Goal: Task Accomplishment & Management: Complete application form

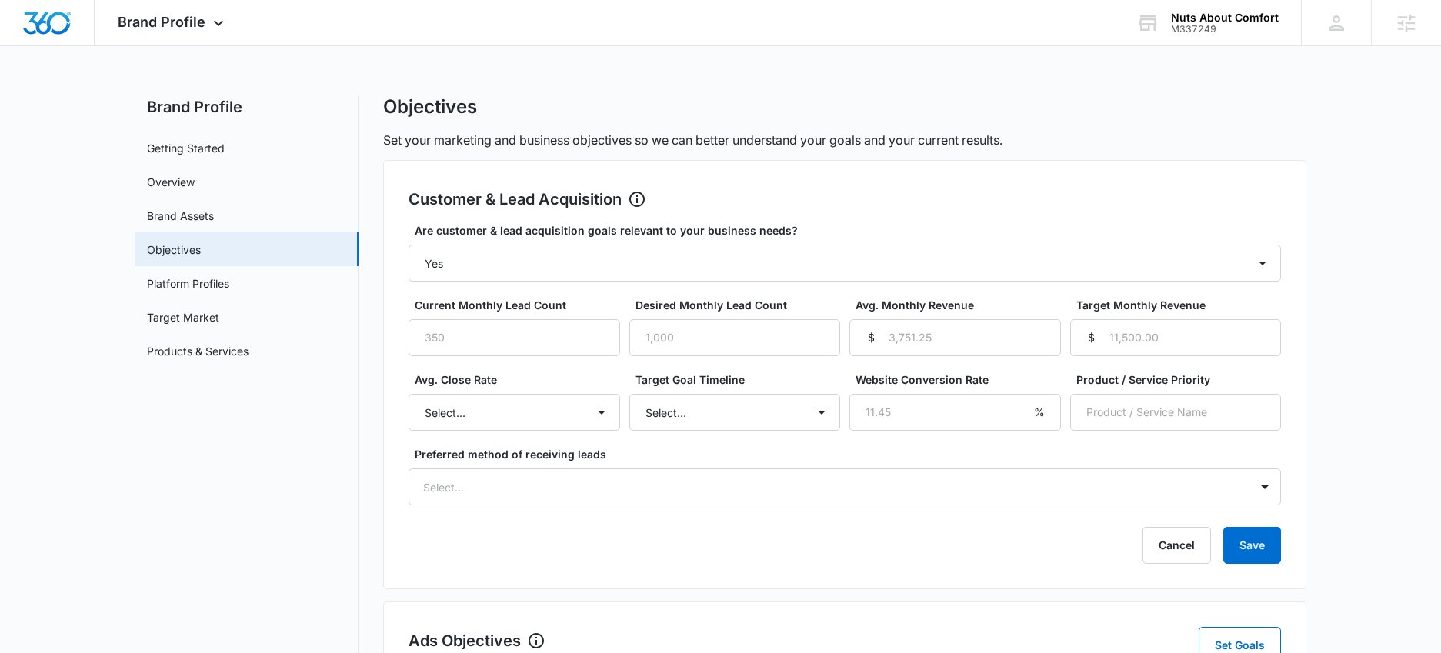
select select "yes"
click at [456, 342] on input "Current Monthly Lead Count" at bounding box center [514, 337] width 212 height 37
type input "6"
click at [733, 335] on input "Desired Monthly Lead Count" at bounding box center [735, 337] width 212 height 37
click at [743, 335] on input "Desired Monthly Lead Count" at bounding box center [735, 337] width 212 height 37
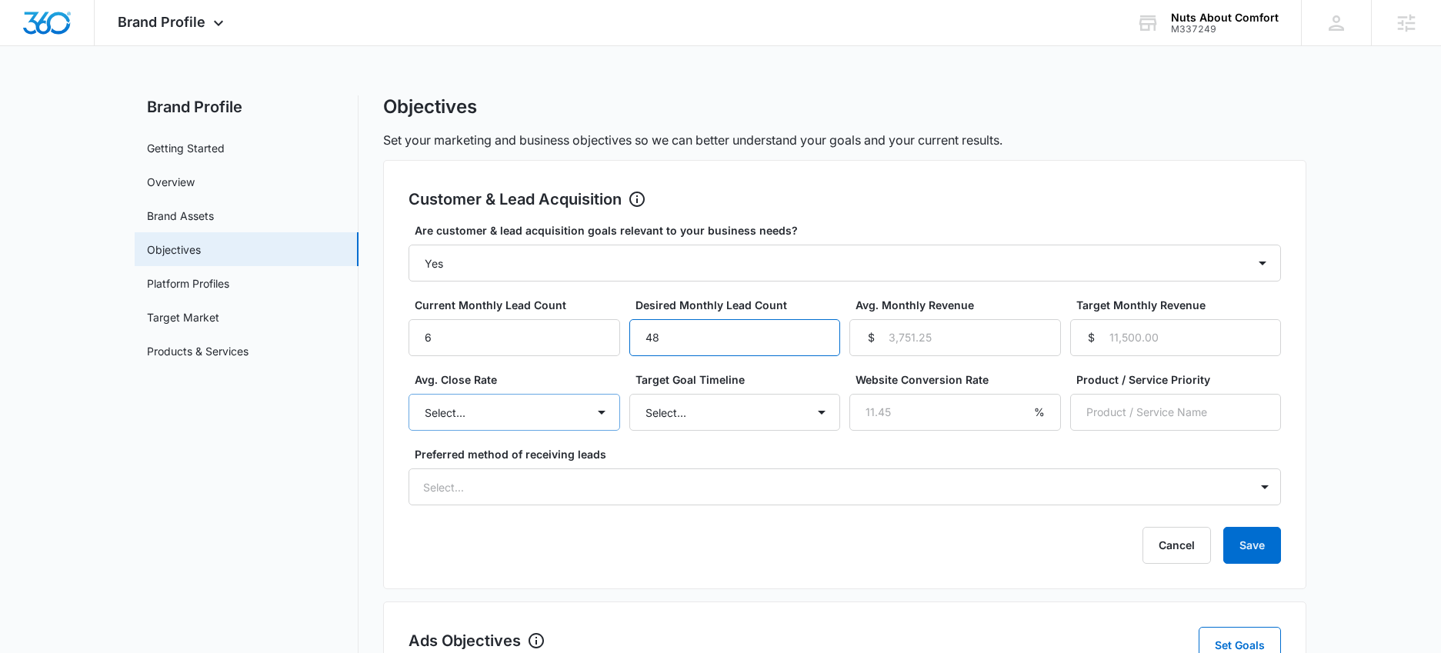
type input "48"
click at [506, 422] on select "Select... Unknown 0-10% 11-20% 21-30% 31-40% 41-50% 51-60% 61-70% 71-80% 81-90%…" at bounding box center [514, 412] width 212 height 37
select select "51-60%"
click at [408, 394] on select "Select... Unknown 0-10% 11-20% 21-30% 31-40% 41-50% 51-60% 61-70% 71-80% 81-90%…" at bounding box center [514, 412] width 212 height 37
click at [672, 340] on input "48" at bounding box center [735, 337] width 212 height 37
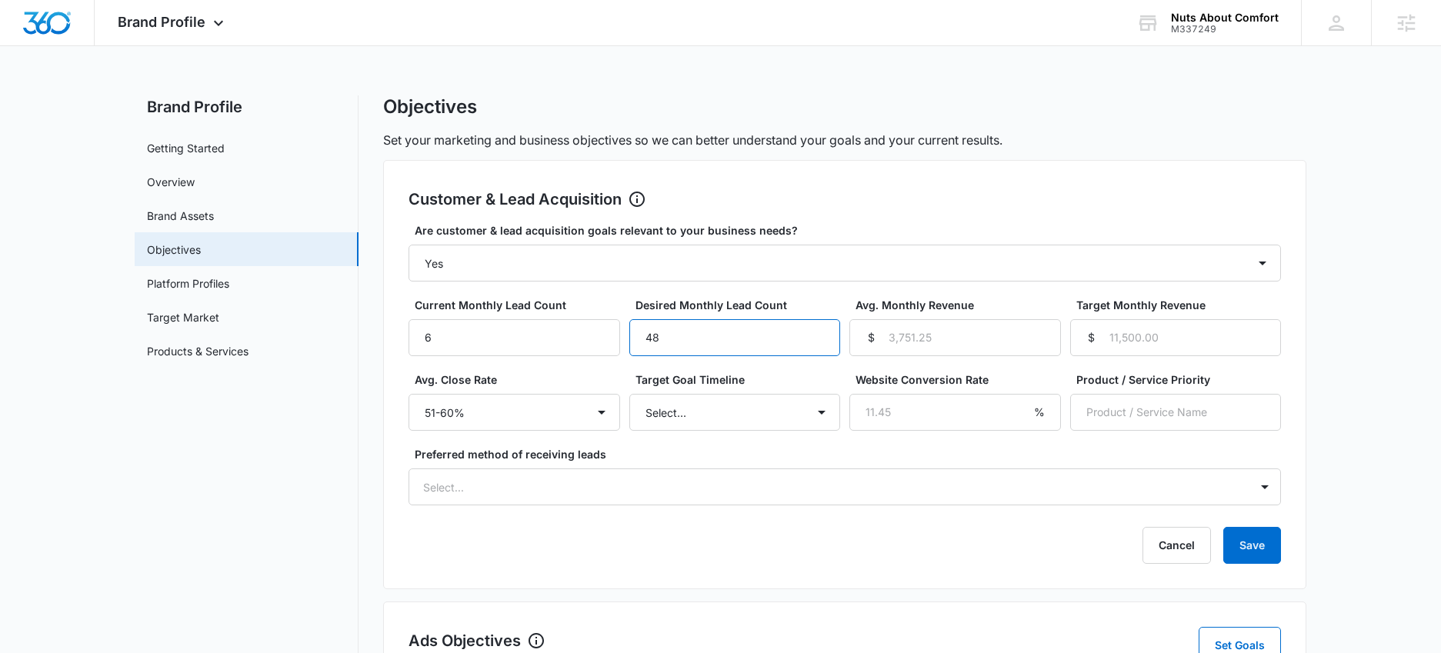
click at [672, 340] on input "48" at bounding box center [735, 337] width 212 height 37
drag, startPoint x: 668, startPoint y: 341, endPoint x: 625, endPoint y: 338, distance: 42.4
click at [625, 338] on div "Current Monthly Lead Count 6 Desired Monthly Lead Count 48 Avg. Monthly Revenue…" at bounding box center [844, 326] width 872 height 59
type input "100"
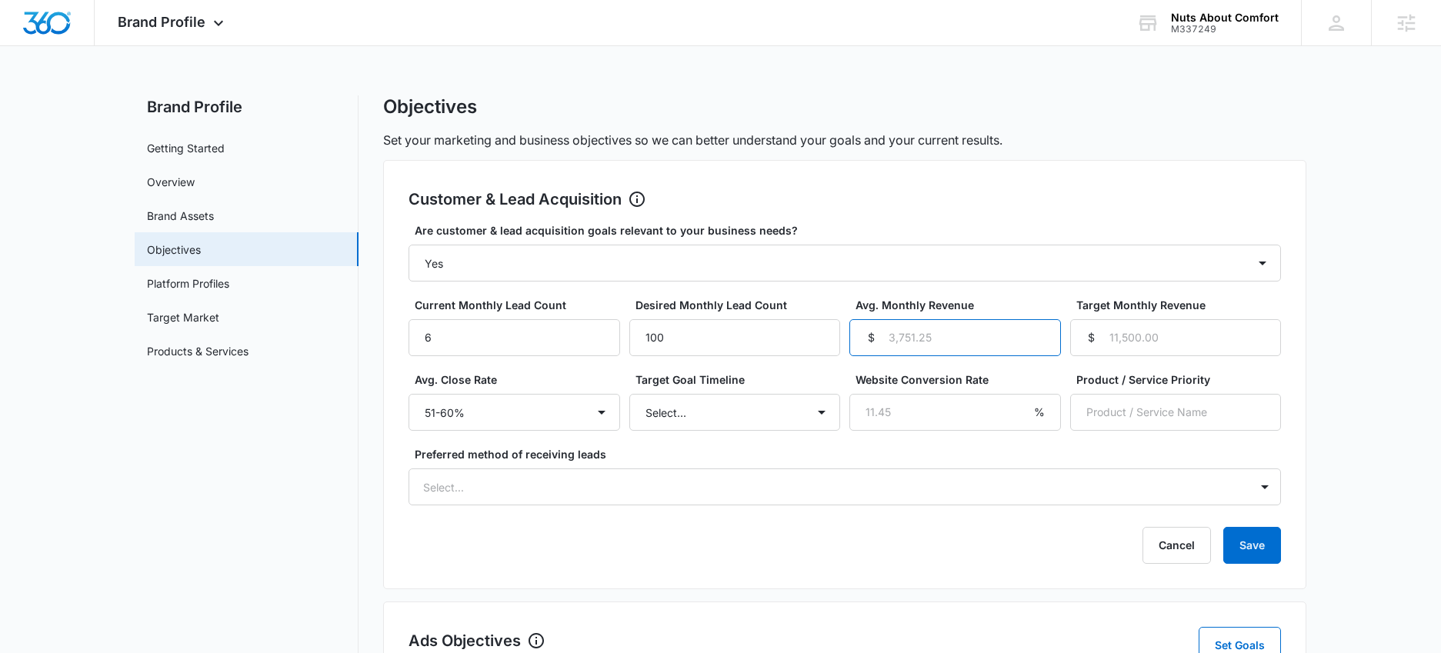
click at [926, 340] on input "Avg. Monthly Revenue" at bounding box center [955, 337] width 212 height 37
drag, startPoint x: 421, startPoint y: 338, endPoint x: 452, endPoint y: 337, distance: 31.5
click at [452, 337] on input "6" at bounding box center [514, 337] width 212 height 37
click at [919, 338] on input "Avg. Monthly Revenue" at bounding box center [955, 337] width 212 height 37
click at [1122, 332] on input "Target Monthly Revenue" at bounding box center [1176, 337] width 212 height 37
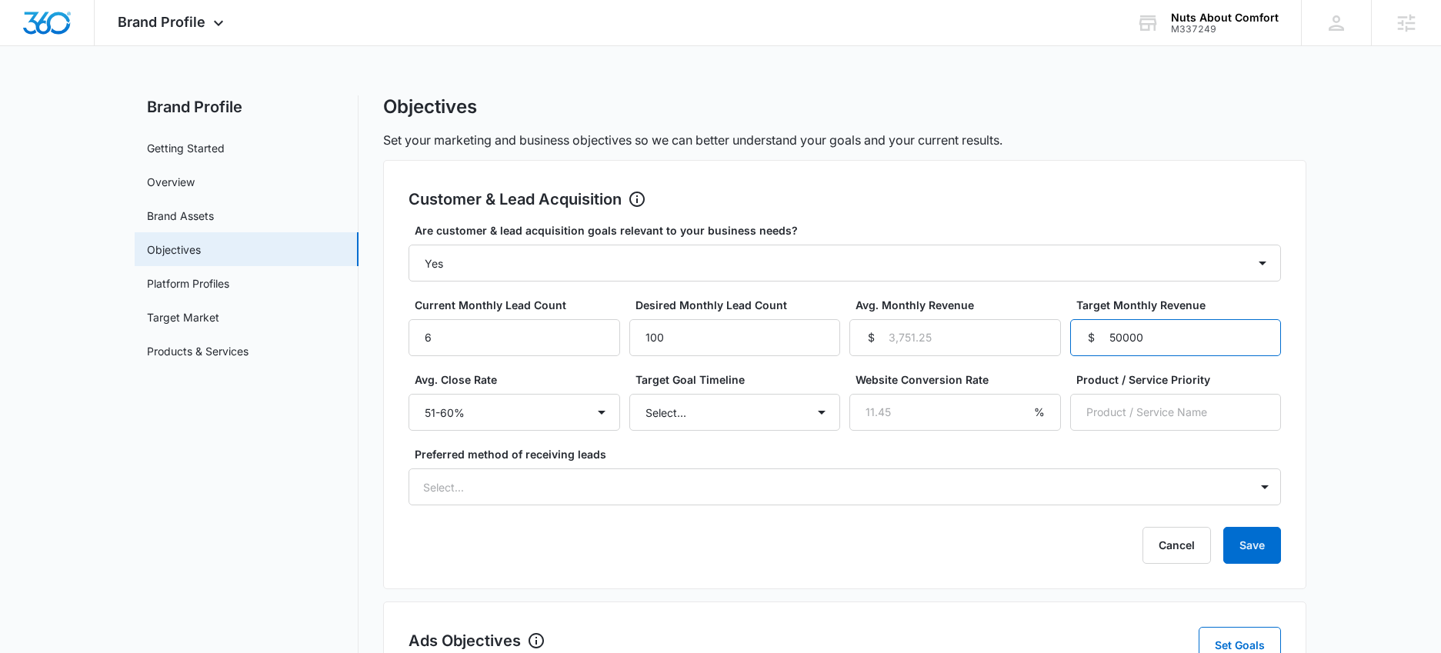
type input "50000"
click at [1346, 357] on main "Brand Profile Getting Started Overview Brand Assets Objectives Platform Profile…" at bounding box center [720, 616] width 1441 height 1043
click at [1122, 335] on input "50000" at bounding box center [1176, 337] width 212 height 37
click at [977, 339] on input "Avg. Monthly Revenue" at bounding box center [955, 337] width 212 height 37
click at [953, 341] on input "Avg. Monthly Revenue" at bounding box center [955, 337] width 212 height 37
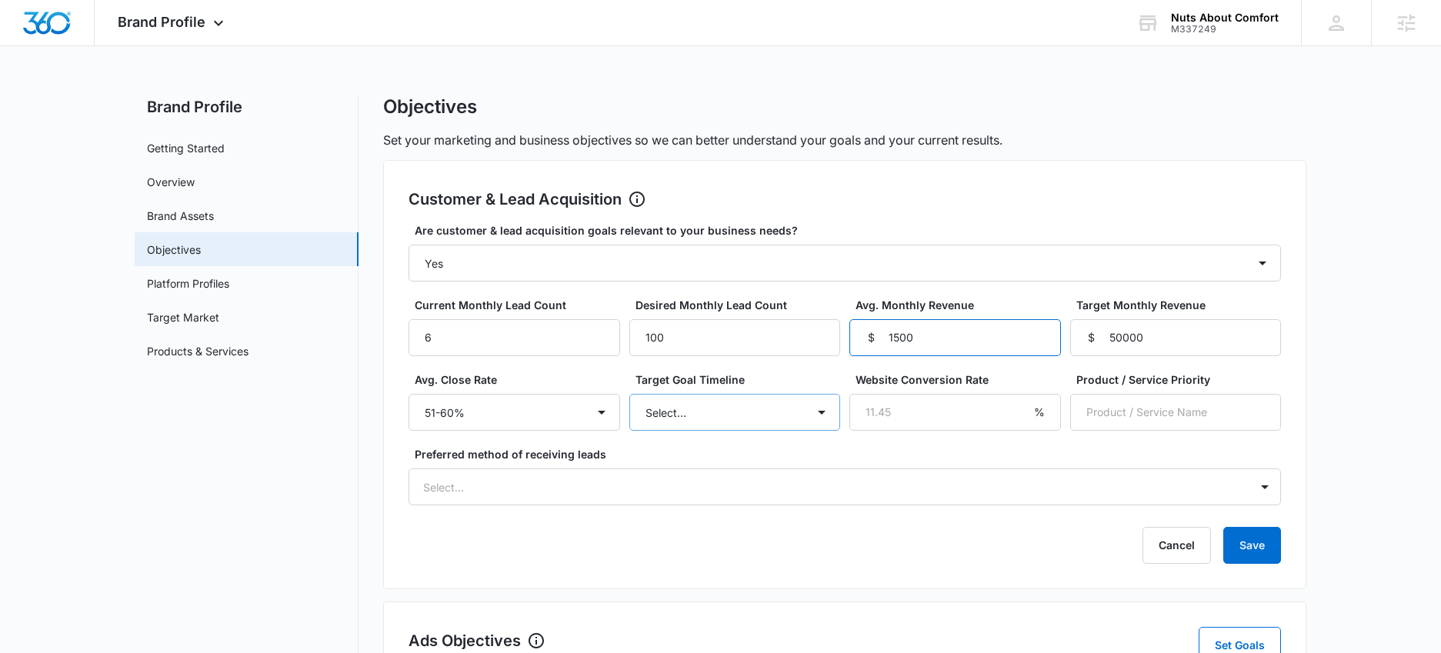
type input "1500"
click at [761, 413] on select "Select... 3 months 6 months 1 year 2+ years" at bounding box center [735, 412] width 212 height 37
select select "3 months"
click at [629, 394] on select "Select... 3 months 6 months 1 year 2+ years" at bounding box center [735, 412] width 212 height 37
click at [902, 411] on input "Website Conversion Rate" at bounding box center [955, 412] width 212 height 37
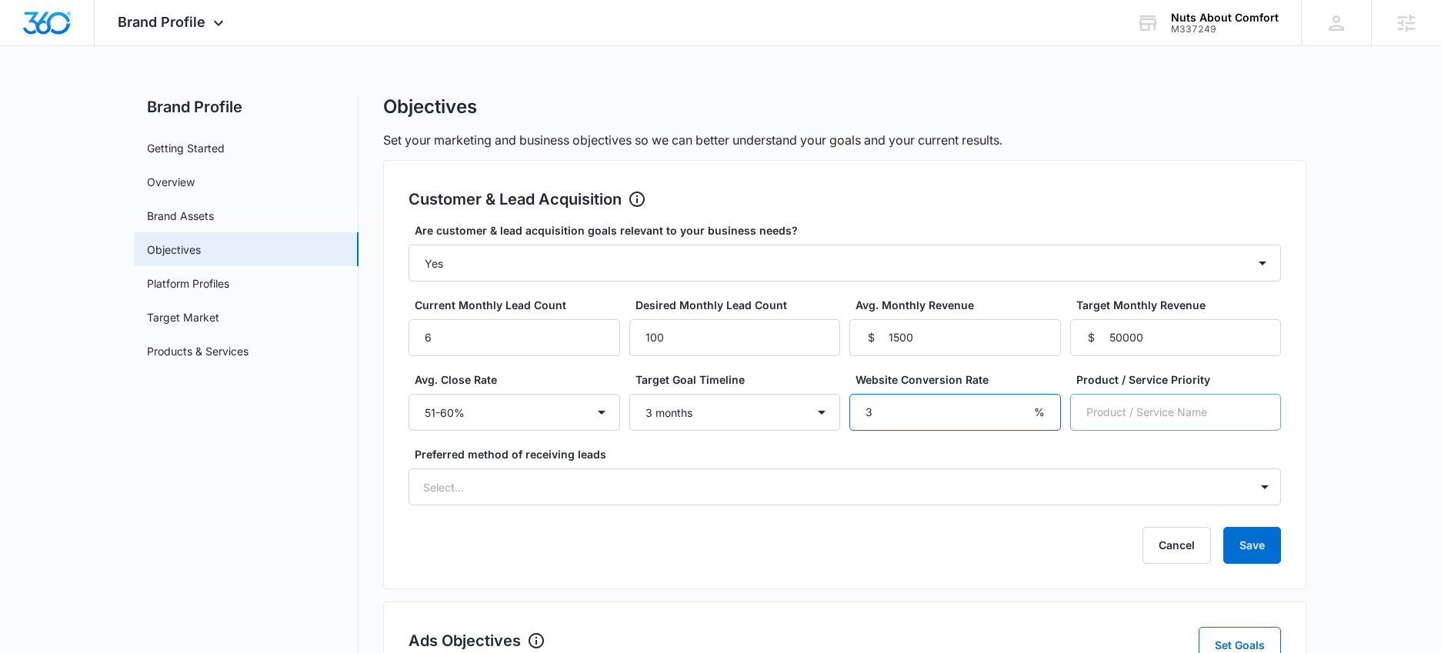
type input "3"
click at [1111, 417] on input "Product / Service Priority" at bounding box center [1176, 412] width 212 height 37
type input "HVAC Repairs / Maintenance"
click at [493, 488] on div "Select..." at bounding box center [829, 487] width 840 height 35
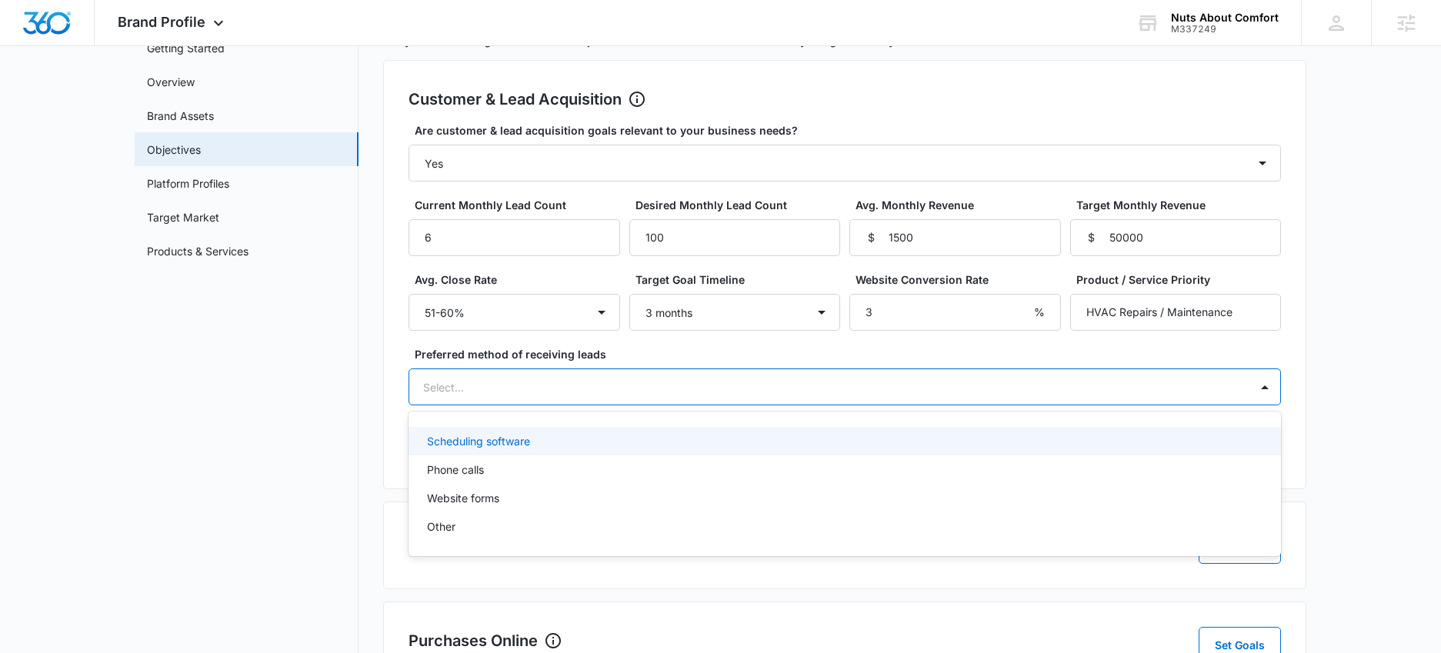
scroll to position [175, 0]
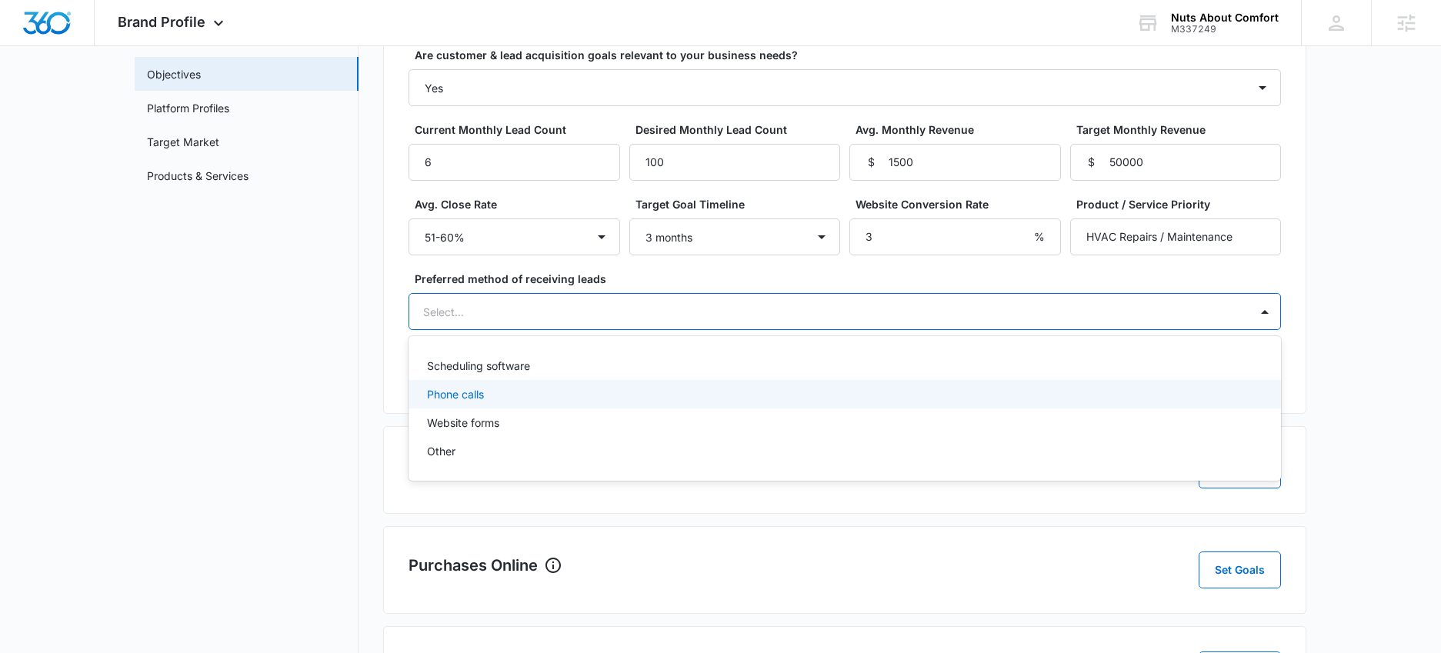
click at [478, 396] on p "Phone calls" at bounding box center [455, 394] width 57 height 16
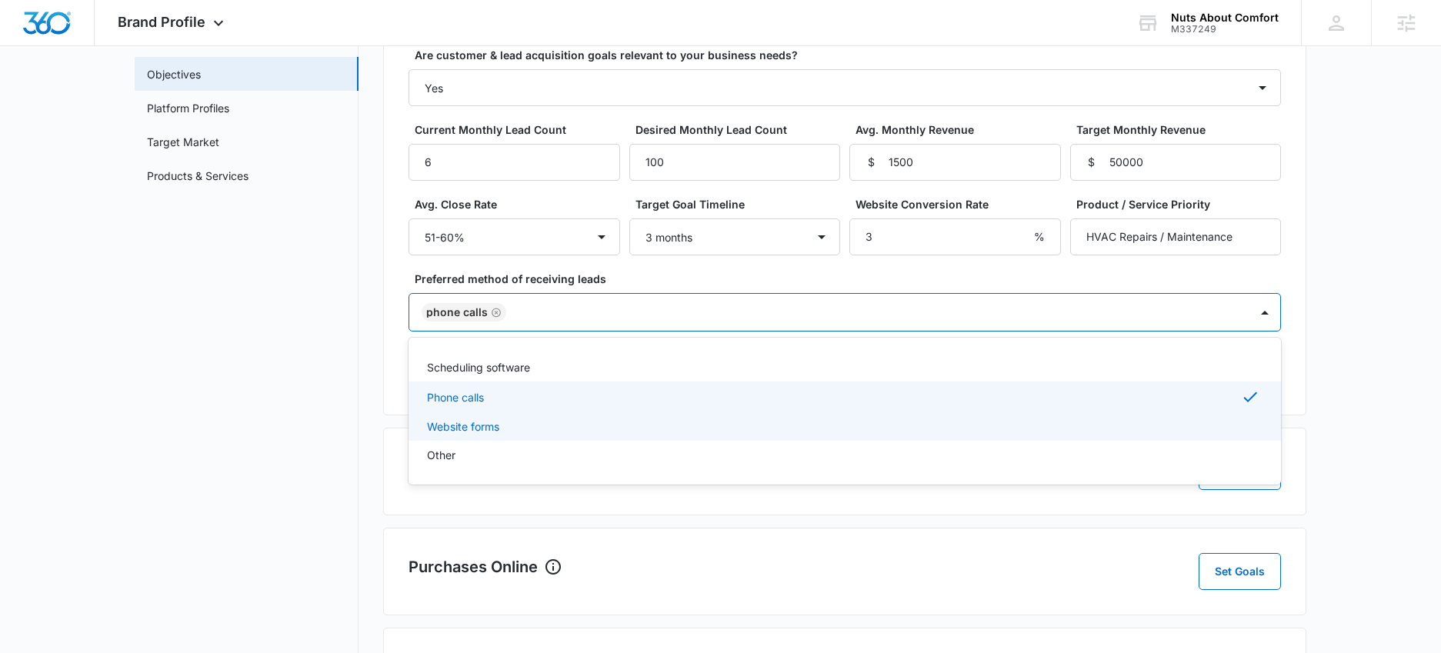
click at [458, 428] on p "Website forms" at bounding box center [463, 426] width 72 height 16
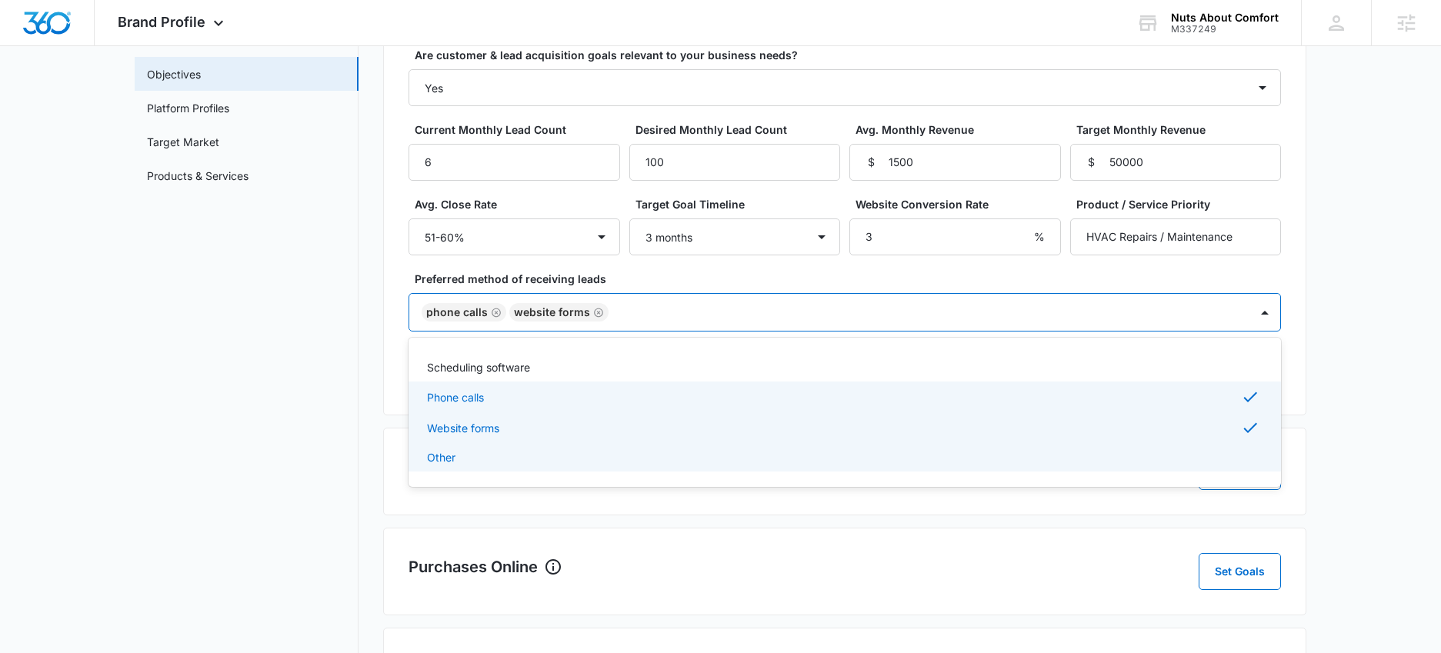
click at [1367, 518] on main "Brand Profile Getting Started Overview Brand Assets Objectives Platform Profile…" at bounding box center [720, 442] width 1441 height 1045
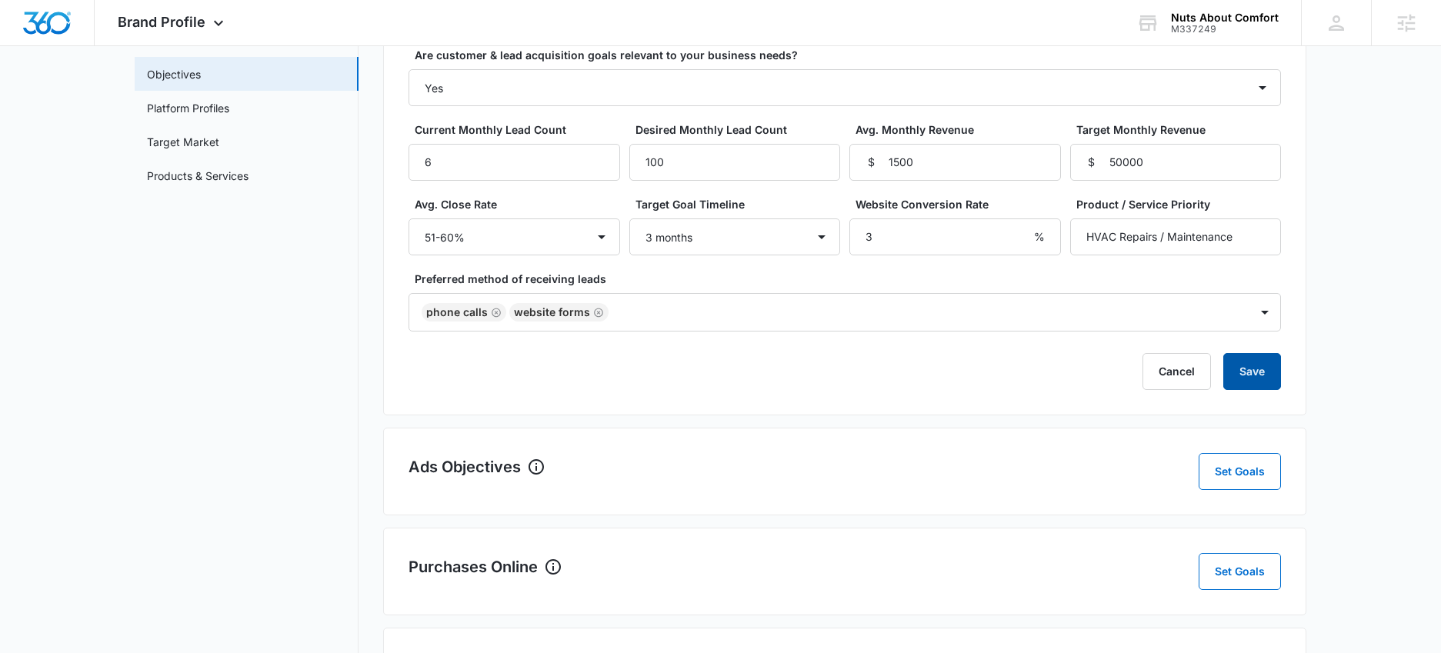
click at [1249, 375] on button "Save" at bounding box center [1252, 371] width 58 height 37
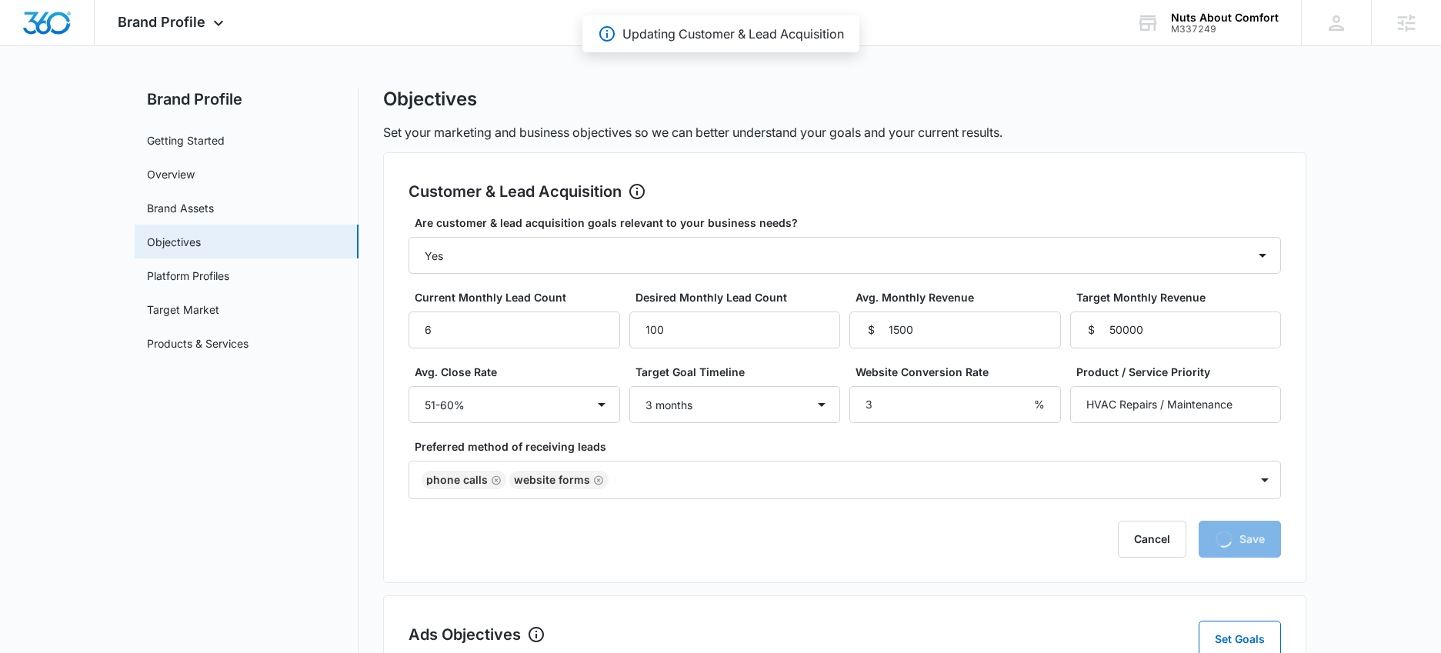
scroll to position [0, 0]
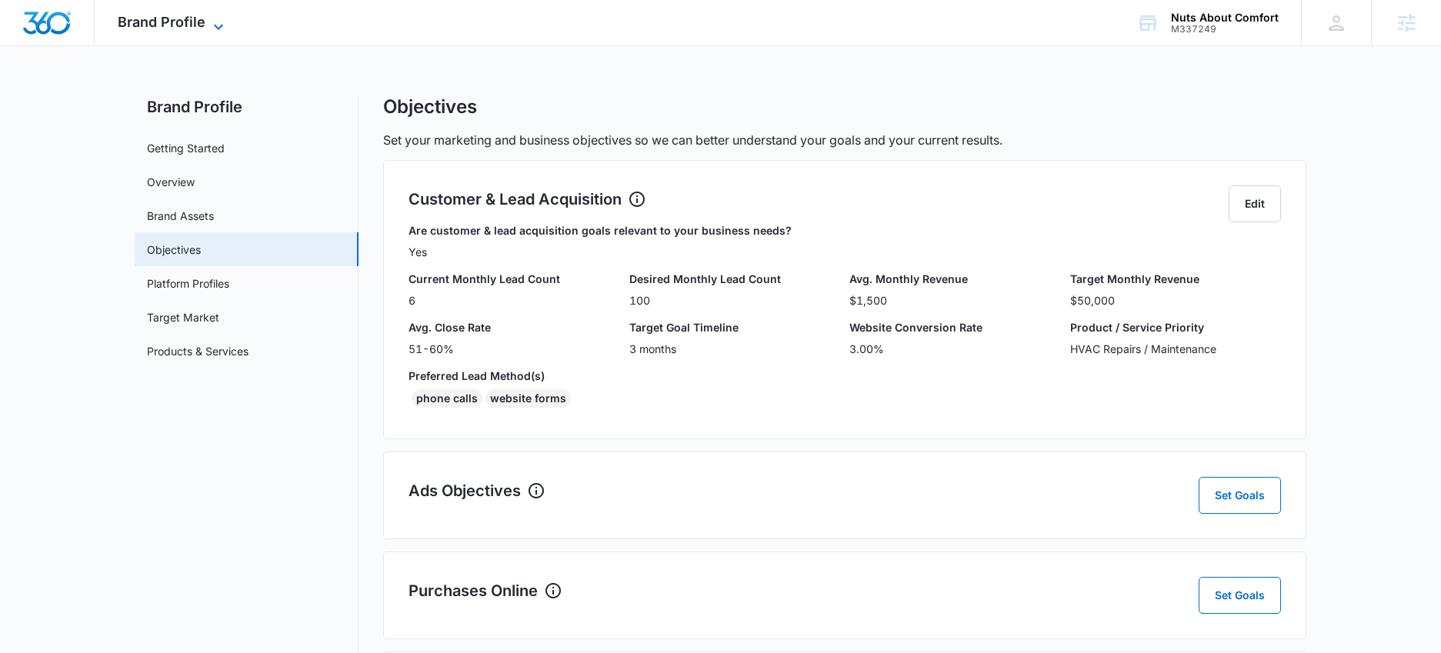
click at [148, 19] on span "Brand Profile" at bounding box center [162, 22] width 88 height 16
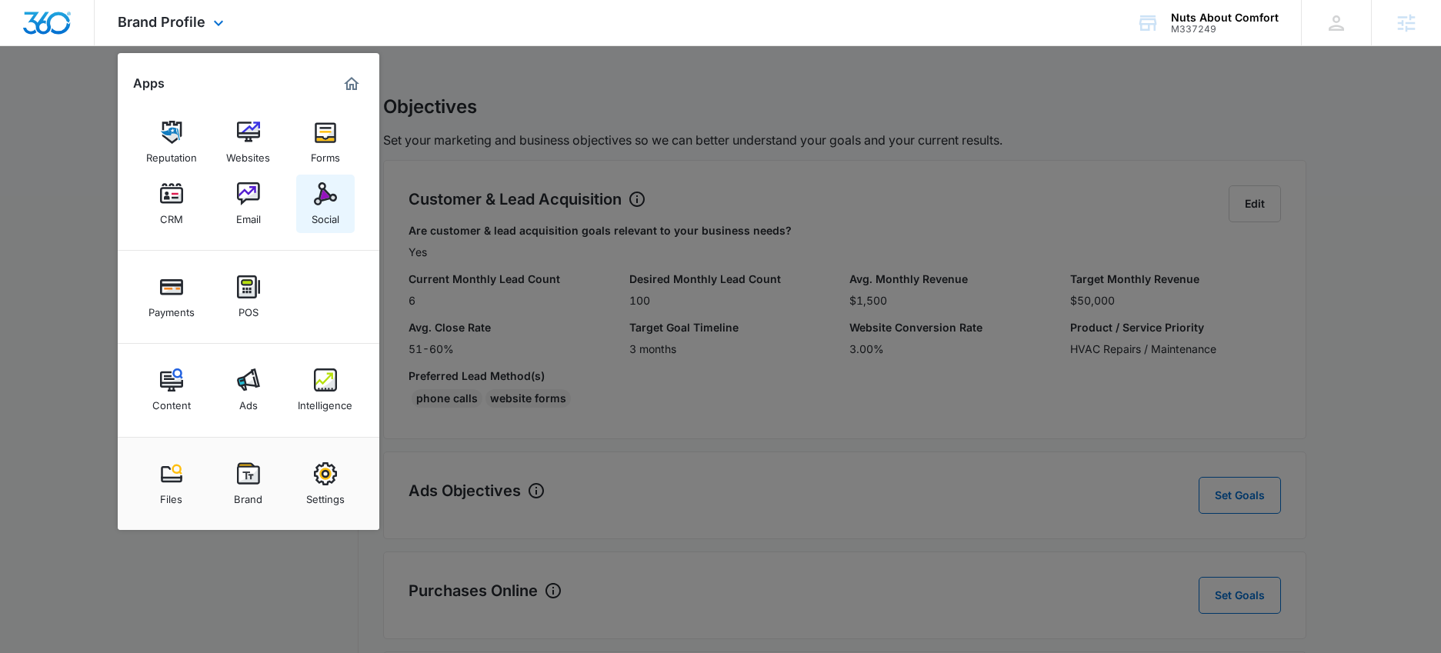
click at [328, 208] on div "Social" at bounding box center [326, 215] width 28 height 20
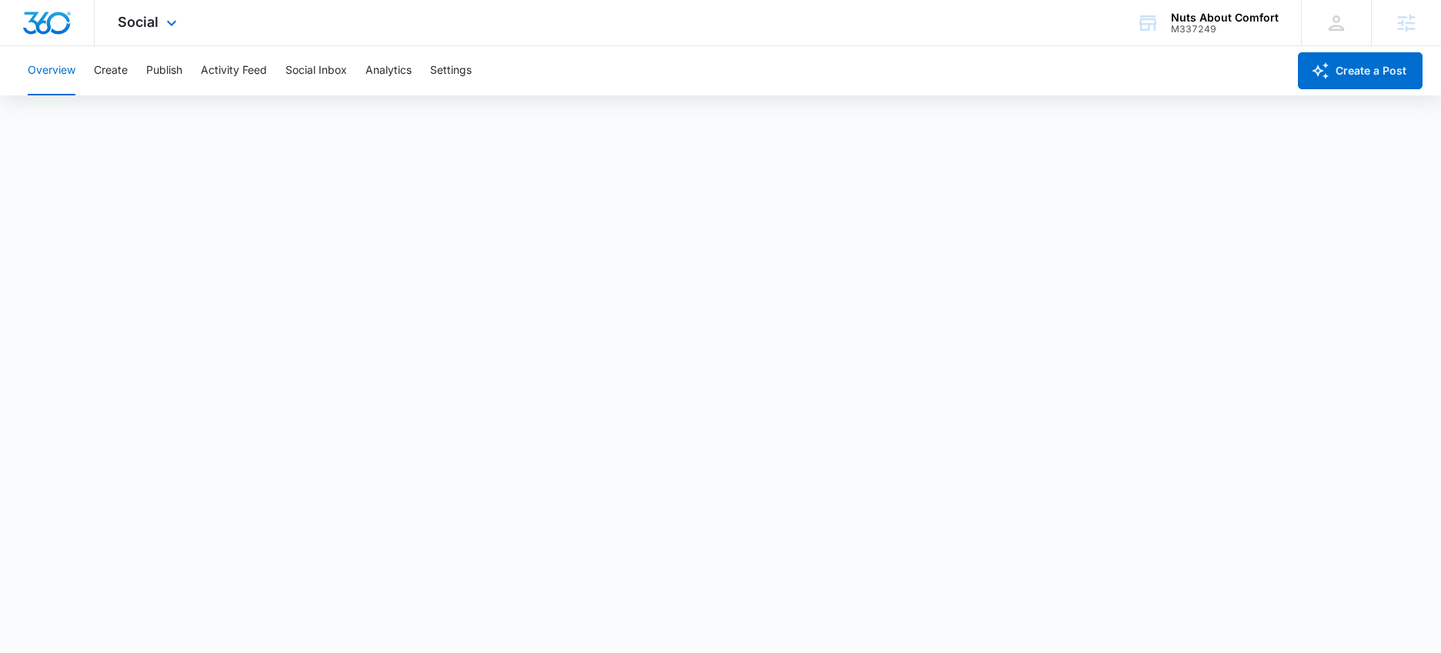
click at [83, 24] on div at bounding box center [47, 22] width 95 height 45
click at [38, 18] on img "Dashboard" at bounding box center [46, 23] width 49 height 23
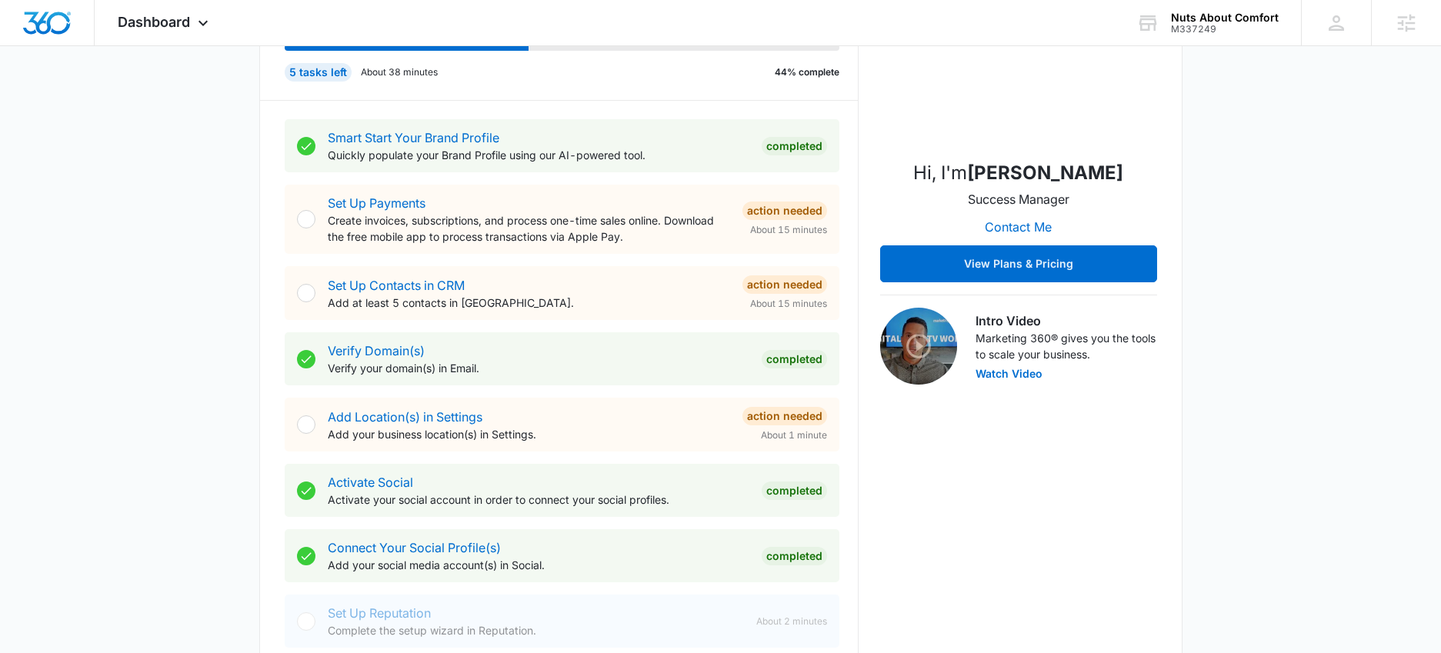
scroll to position [236, 0]
click at [163, 25] on span "Dashboard" at bounding box center [154, 22] width 72 height 16
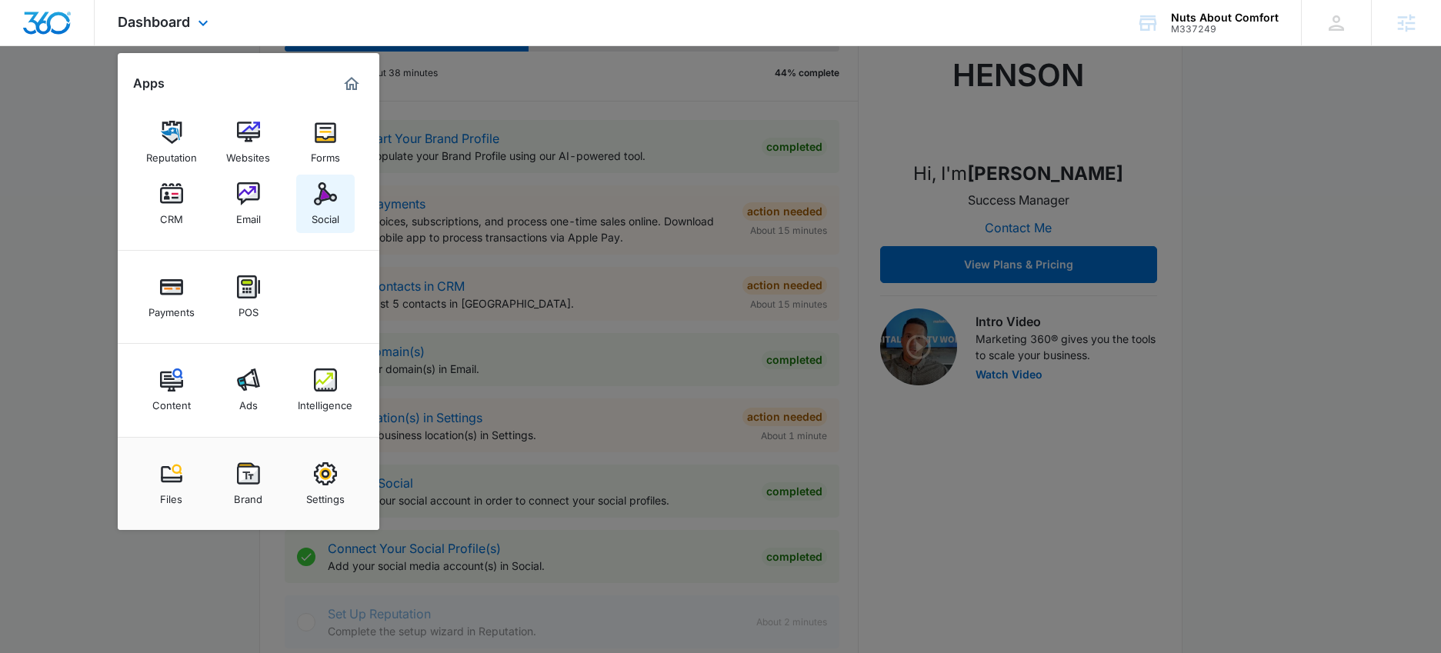
click at [328, 205] on img at bounding box center [325, 193] width 23 height 23
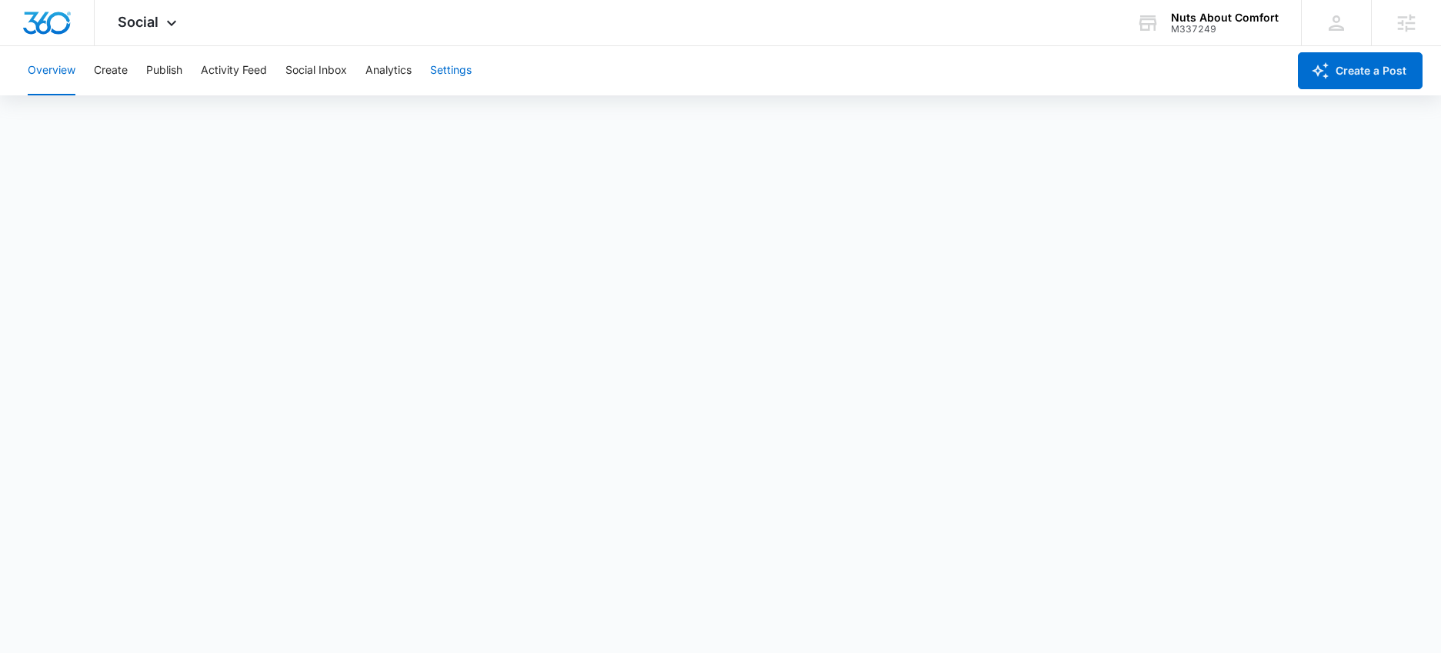
click at [434, 72] on button "Settings" at bounding box center [451, 70] width 42 height 49
click at [43, 24] on img "Dashboard" at bounding box center [46, 23] width 49 height 23
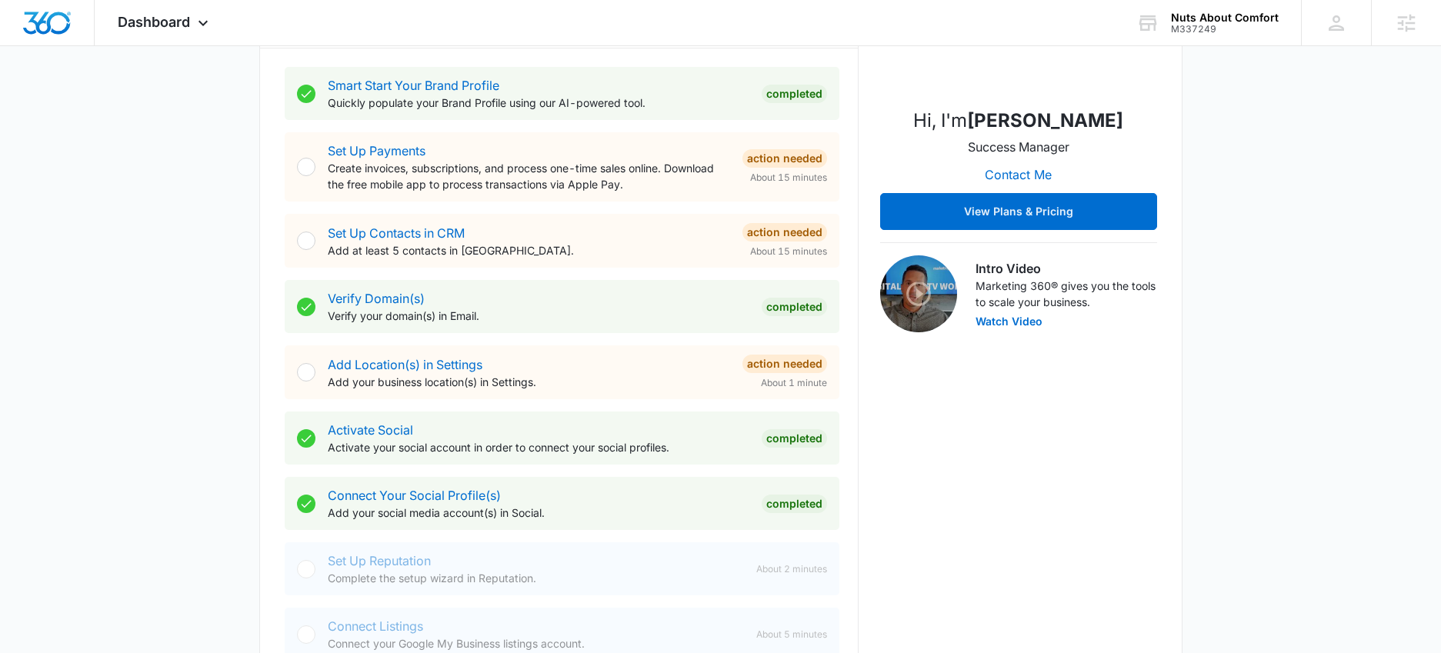
scroll to position [296, 0]
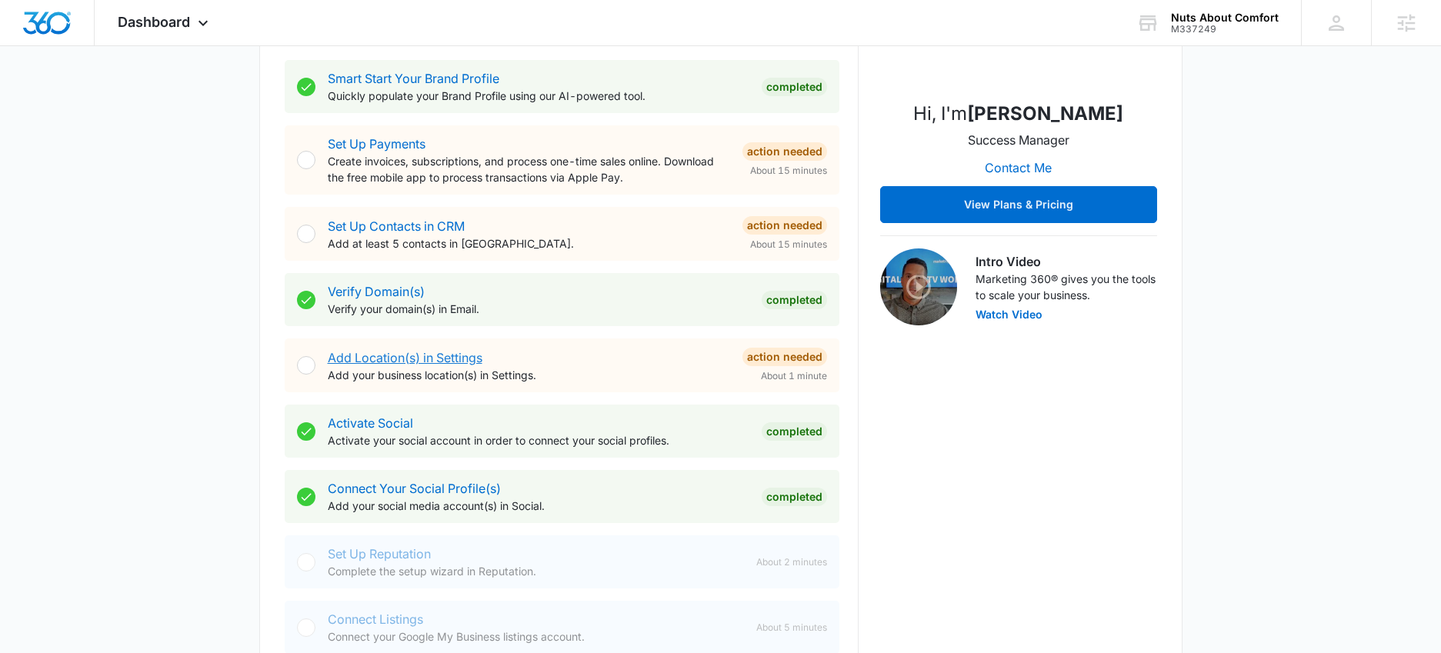
click at [407, 355] on link "Add Location(s) in Settings" at bounding box center [405, 357] width 155 height 15
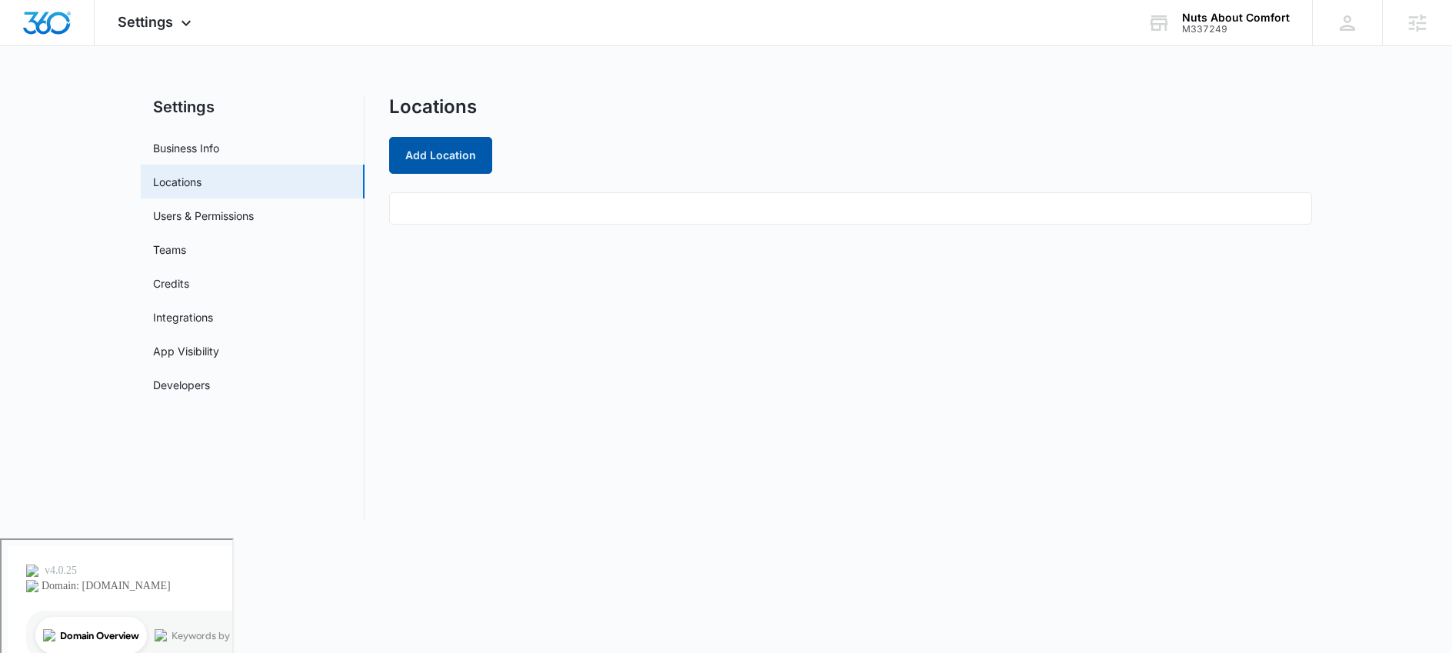
click at [439, 162] on button "Add Location" at bounding box center [440, 155] width 103 height 37
